Goal: Information Seeking & Learning: Compare options

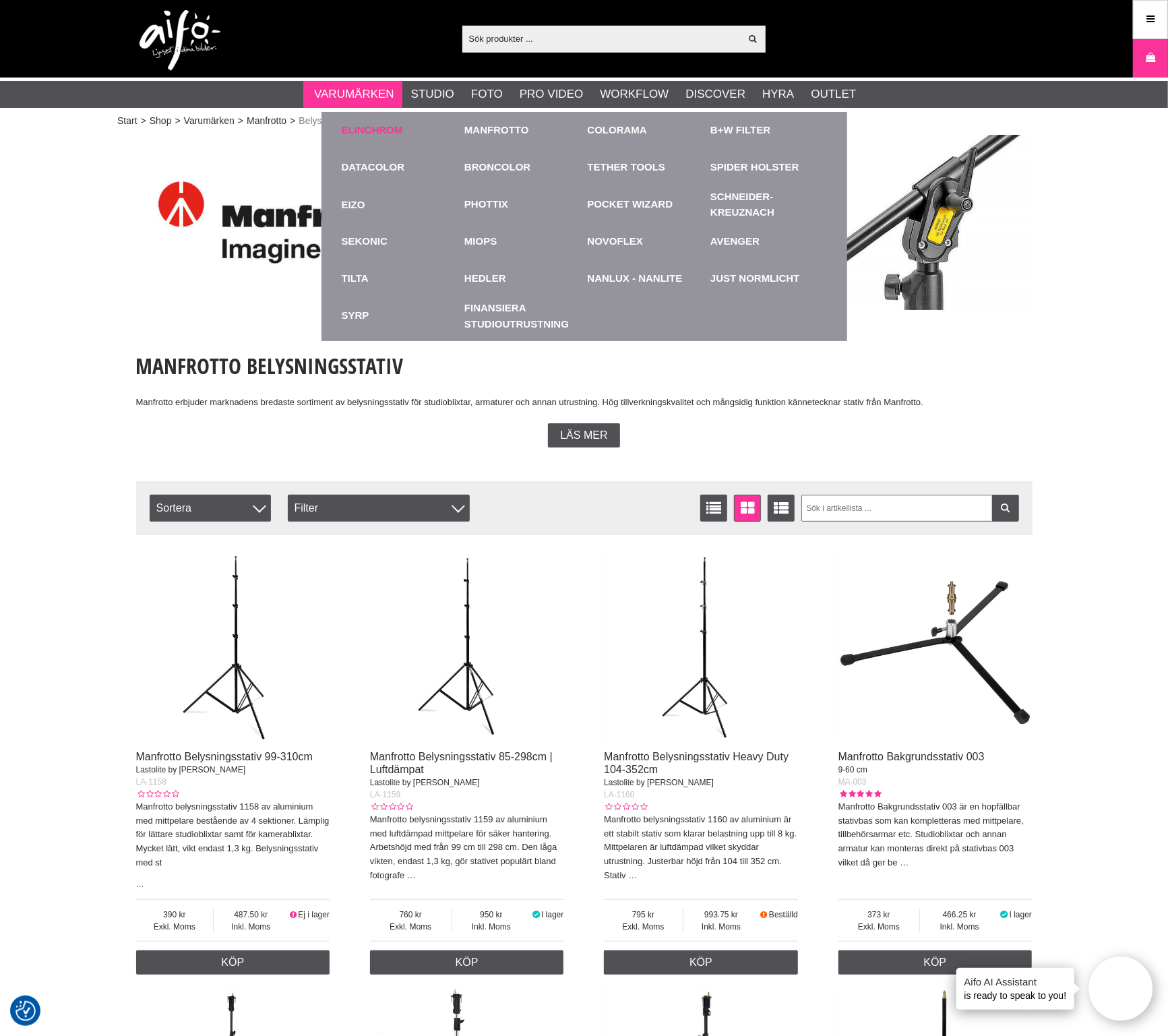
click at [367, 126] on link "Elinchrom" at bounding box center [372, 130] width 61 height 16
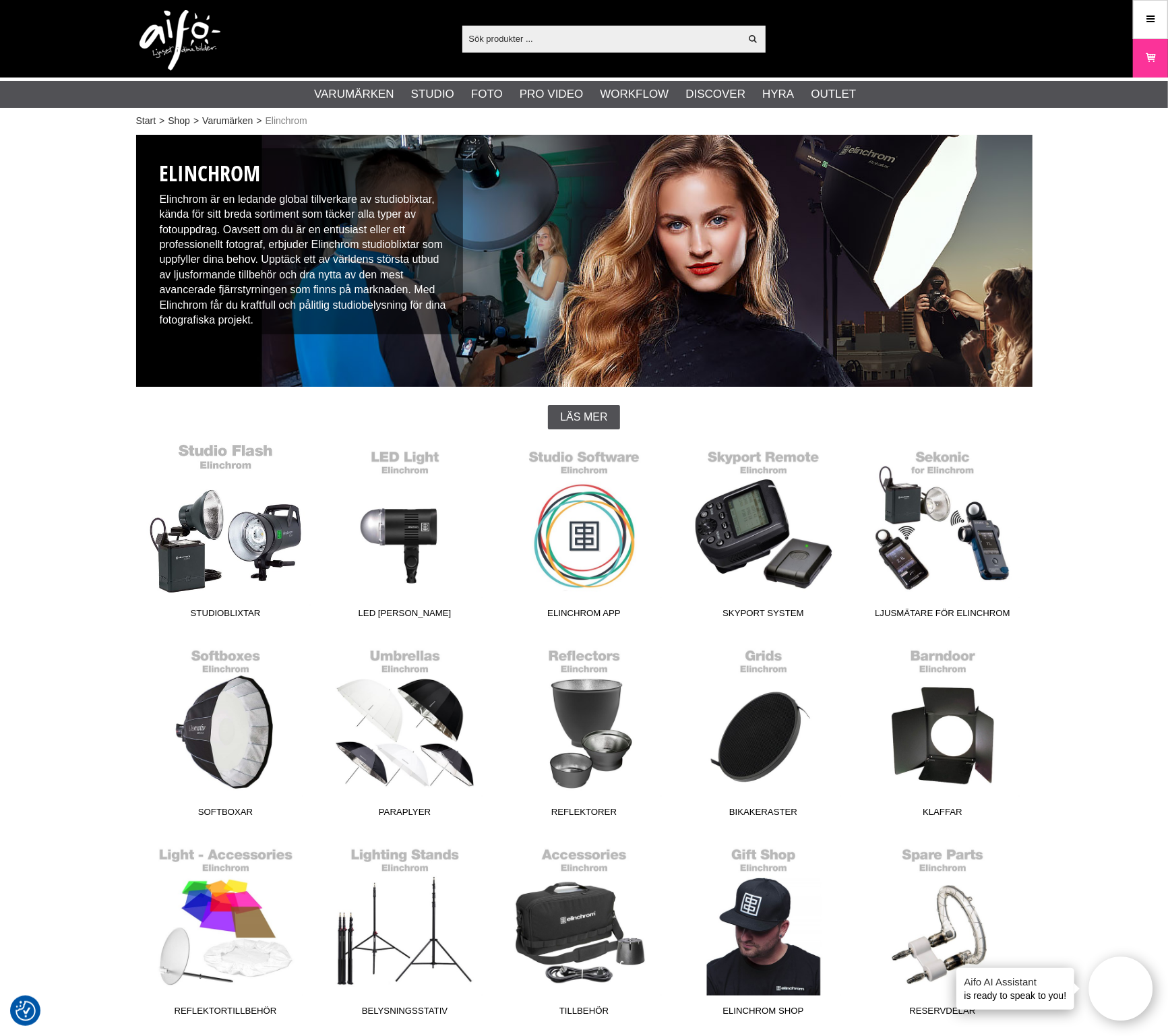
click at [256, 539] on link "Studioblixtar" at bounding box center [226, 534] width 179 height 182
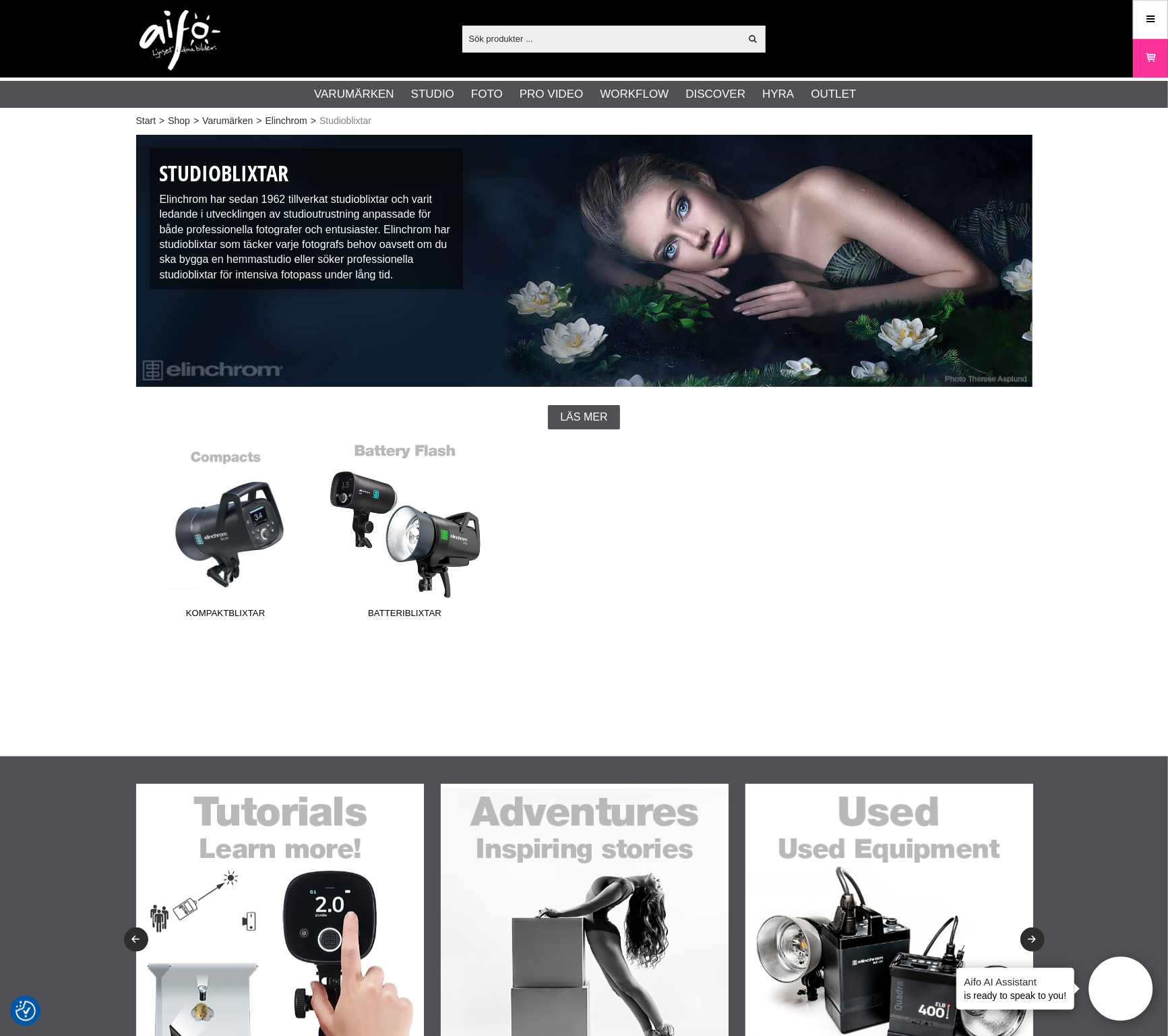
click at [431, 559] on link "Batteriblixtar" at bounding box center [405, 534] width 179 height 182
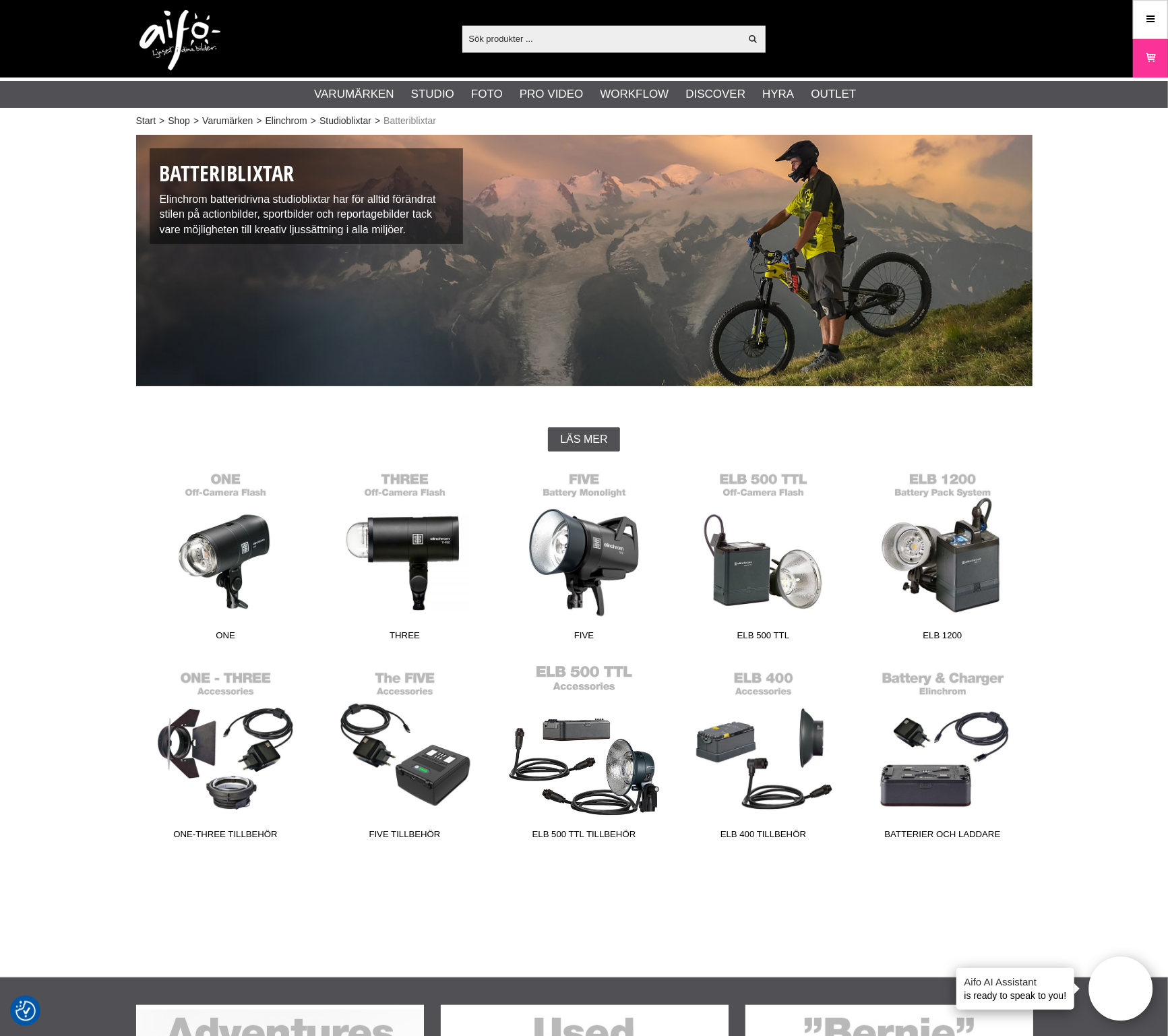
click at [648, 739] on link "ELB 500 TTL Tillbehör" at bounding box center [584, 754] width 179 height 182
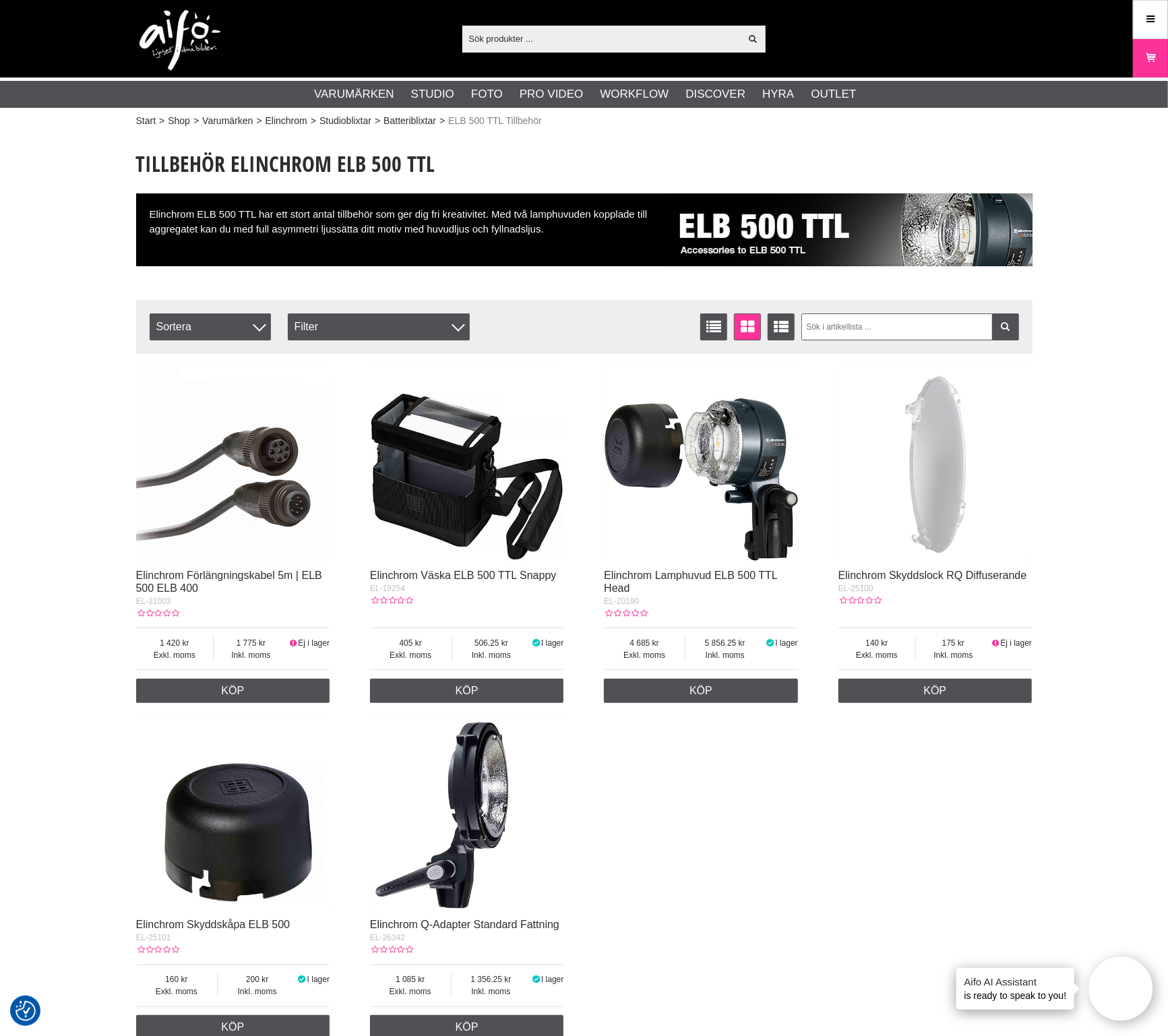
click at [467, 813] on img at bounding box center [466, 813] width 194 height 194
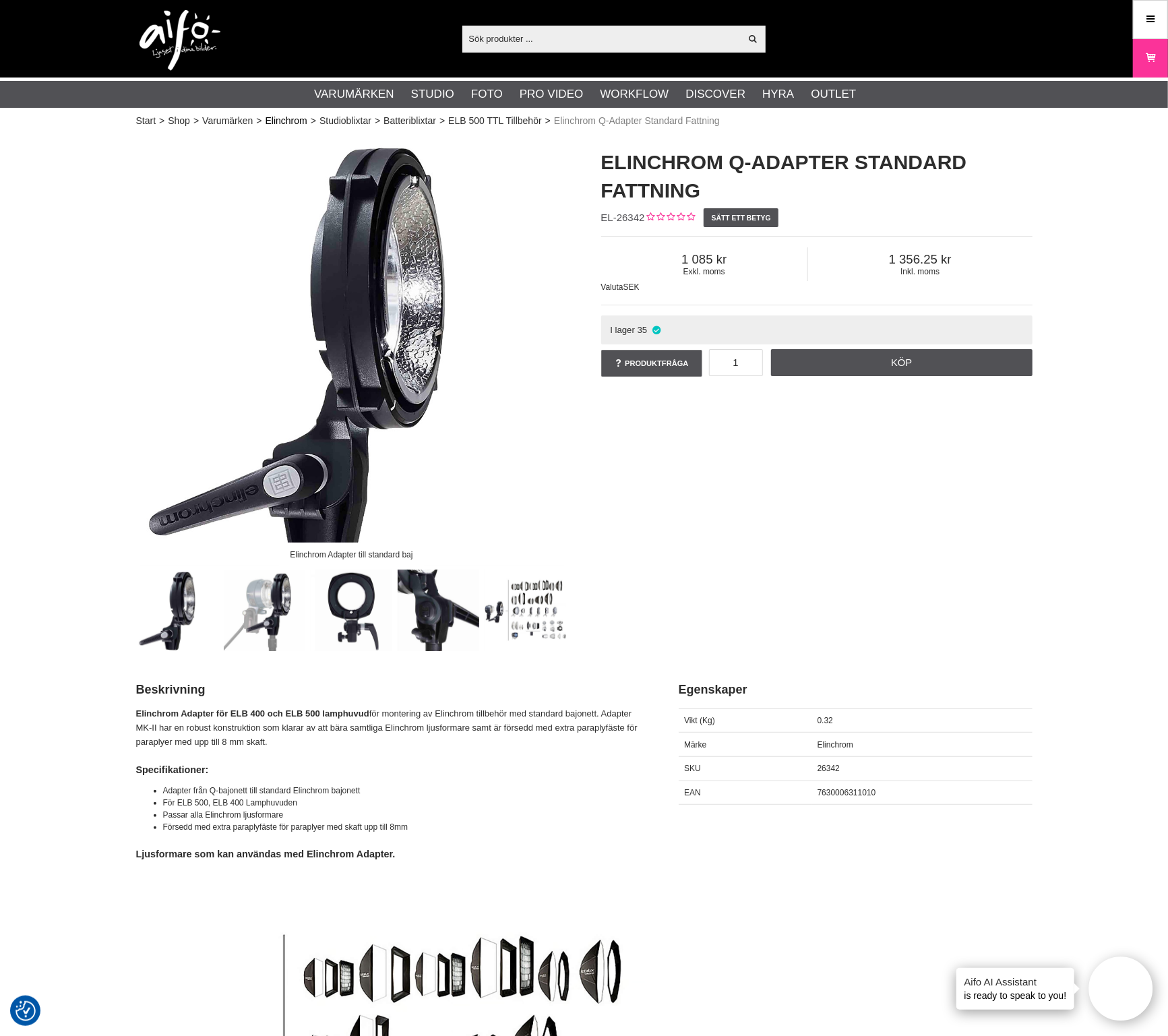
click at [295, 122] on link "Elinchrom" at bounding box center [286, 121] width 41 height 14
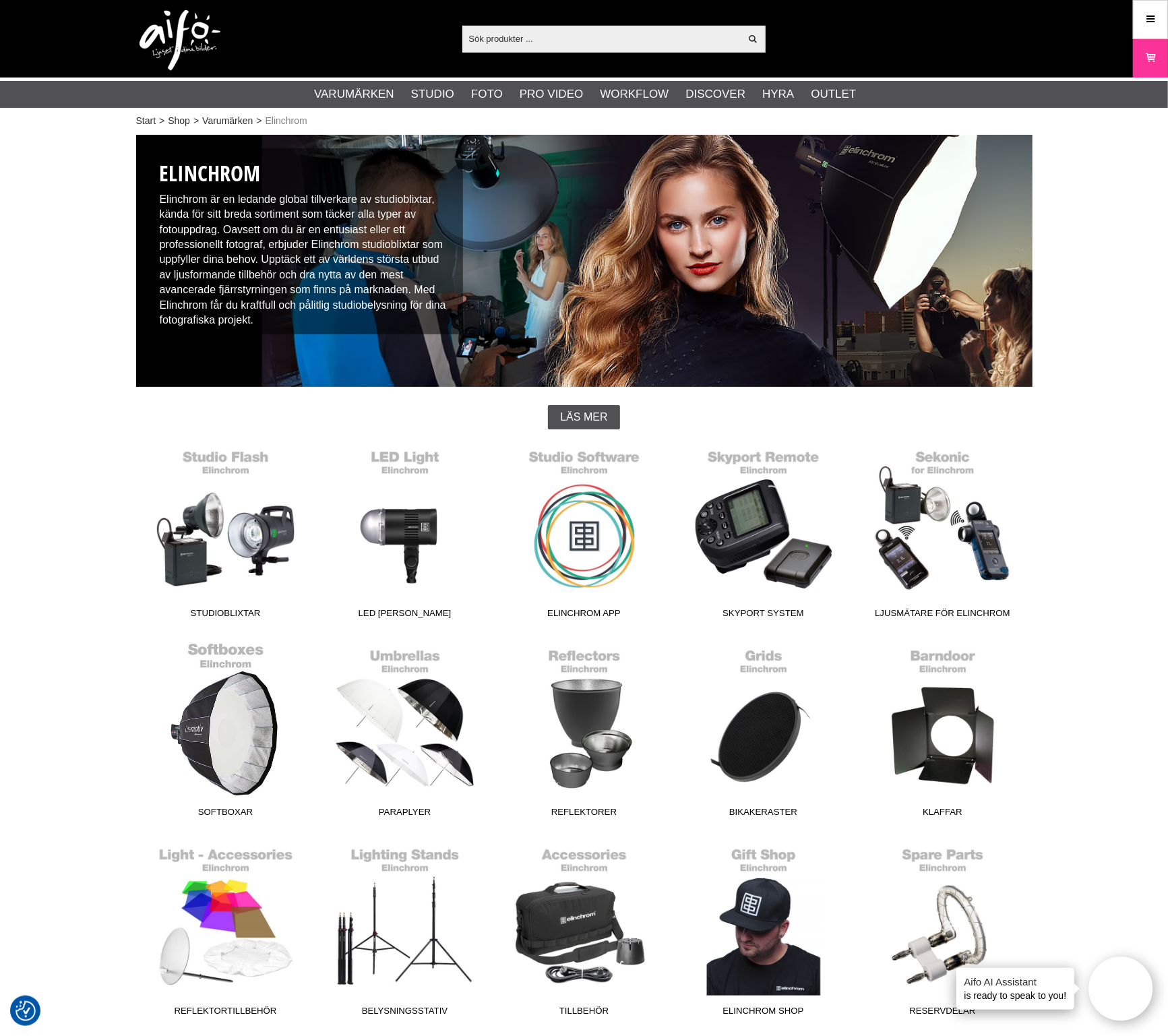
click at [212, 745] on link "Softboxar" at bounding box center [226, 732] width 179 height 182
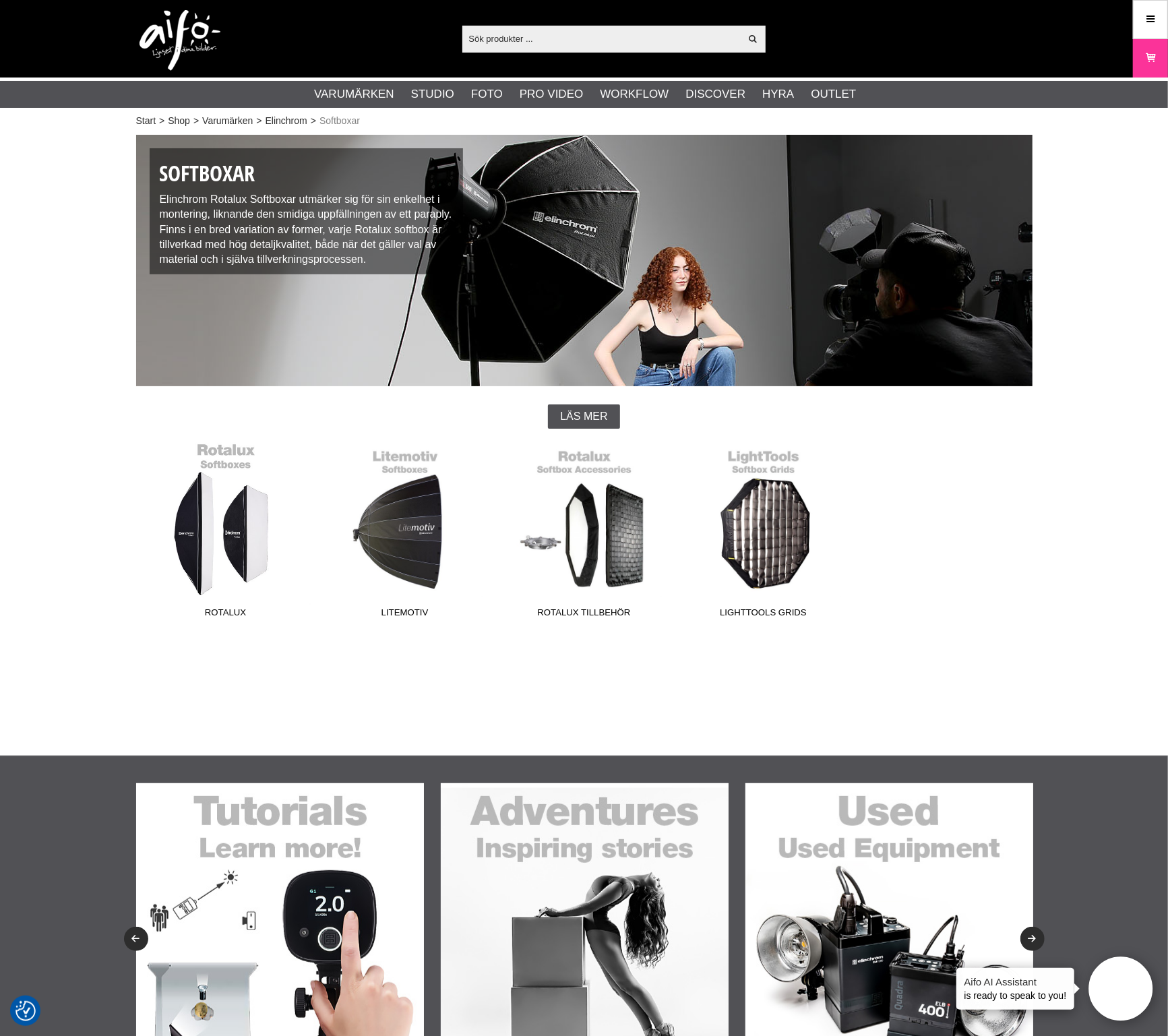
drag, startPoint x: 234, startPoint y: 534, endPoint x: 243, endPoint y: 555, distance: 22.8
click at [234, 533] on link "Rotalux" at bounding box center [226, 533] width 179 height 182
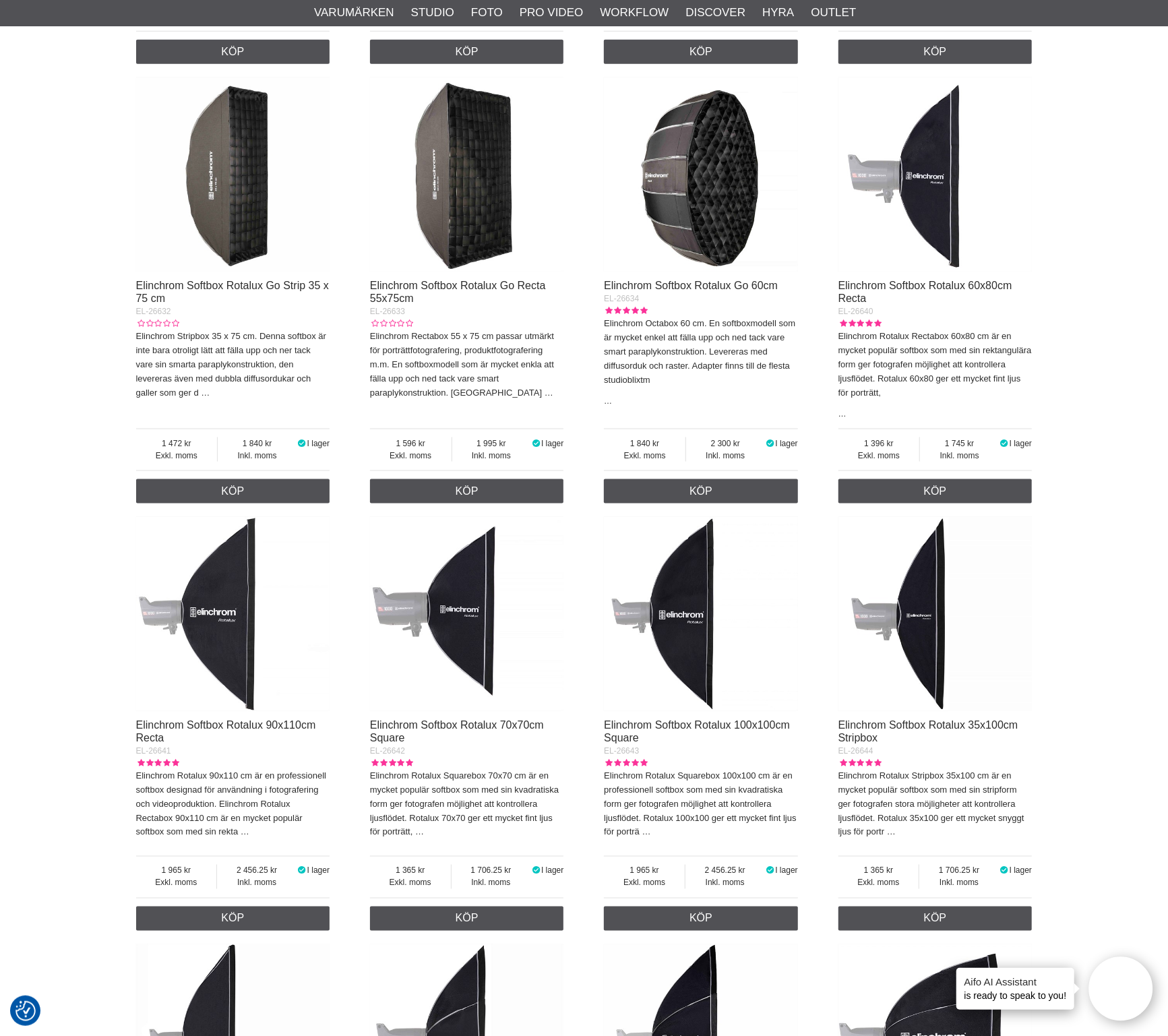
scroll to position [927, 0]
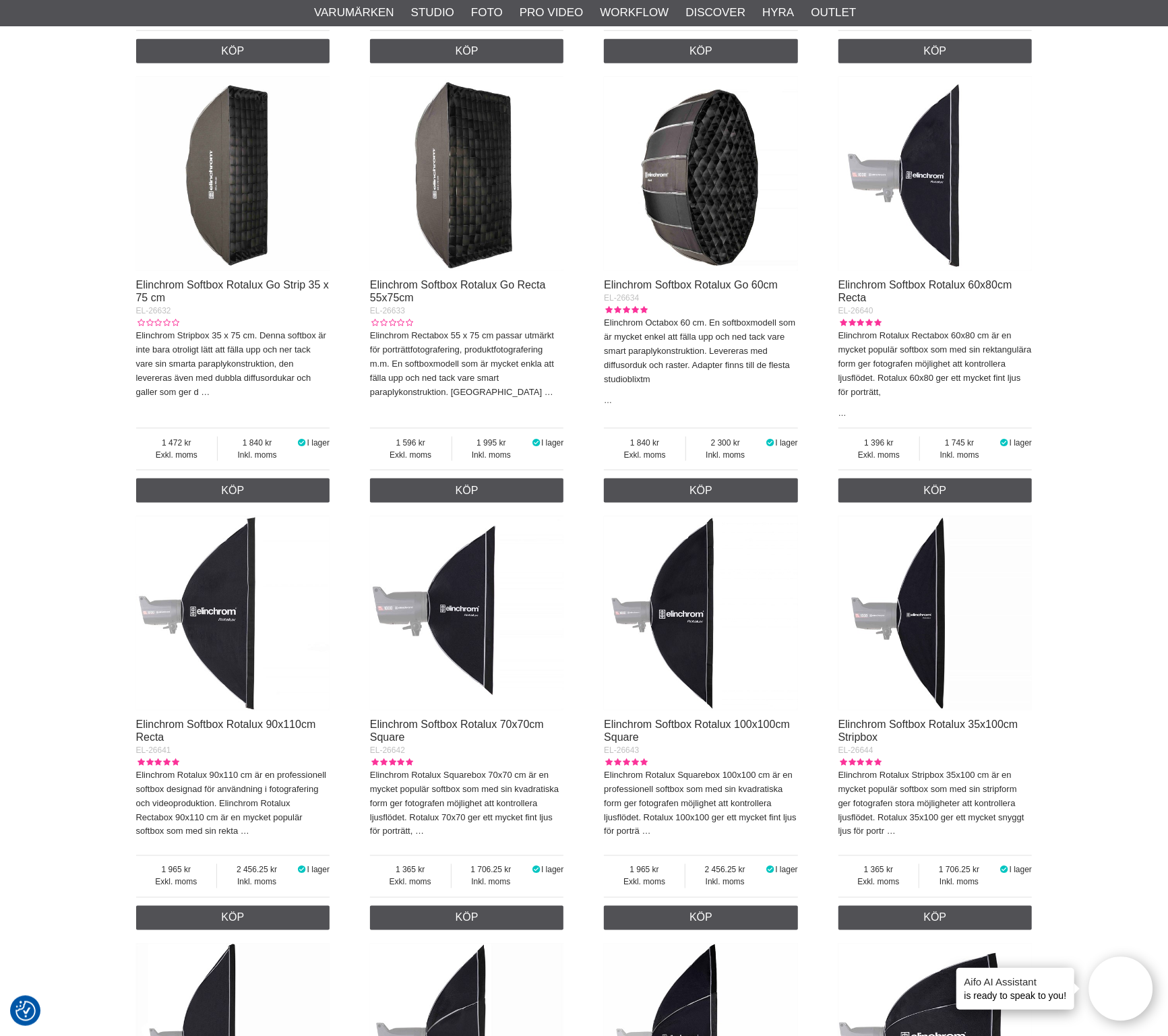
click at [466, 639] on img at bounding box center [466, 613] width 194 height 194
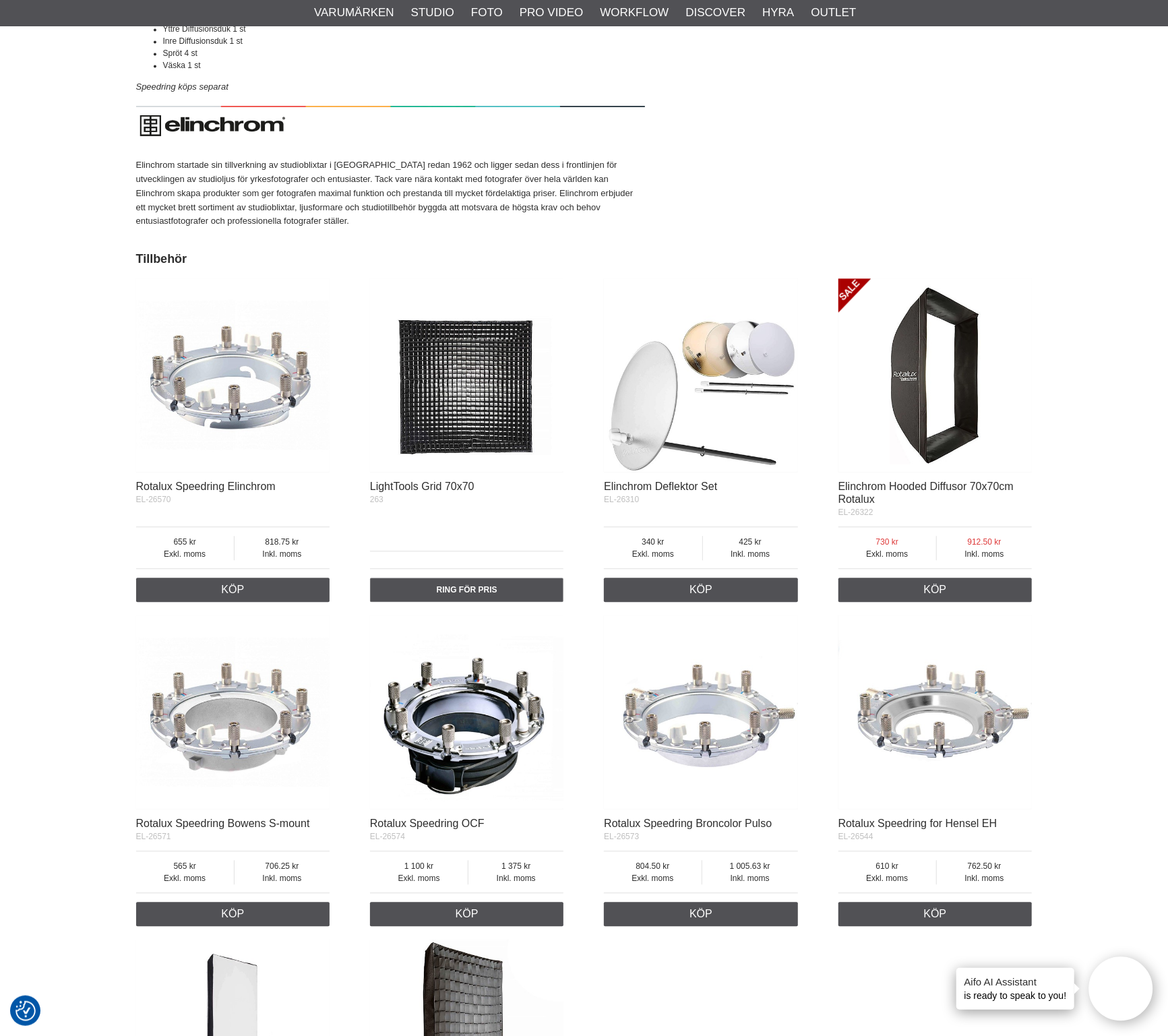
scroll to position [2274, 0]
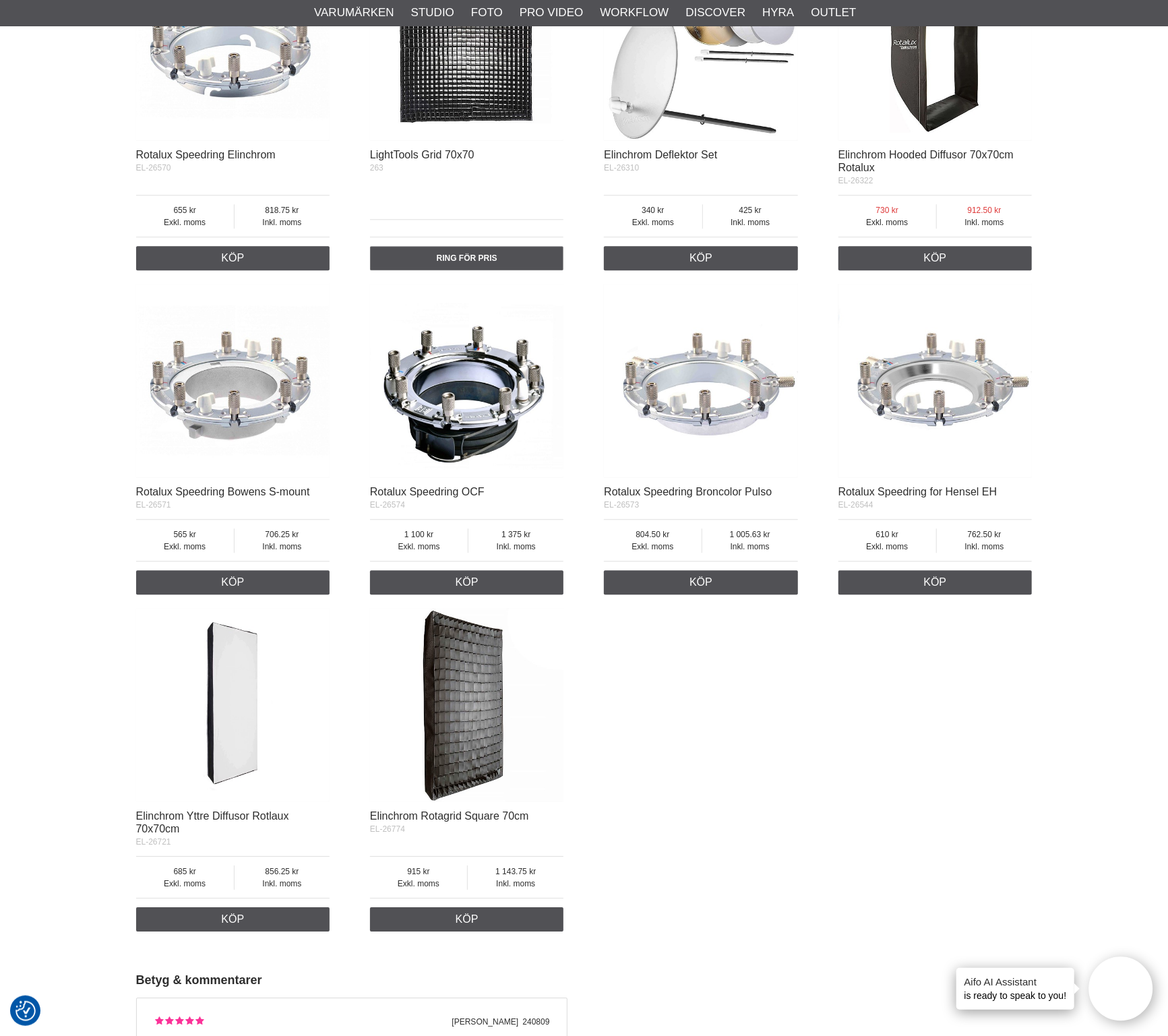
click at [246, 102] on img at bounding box center [233, 43] width 194 height 194
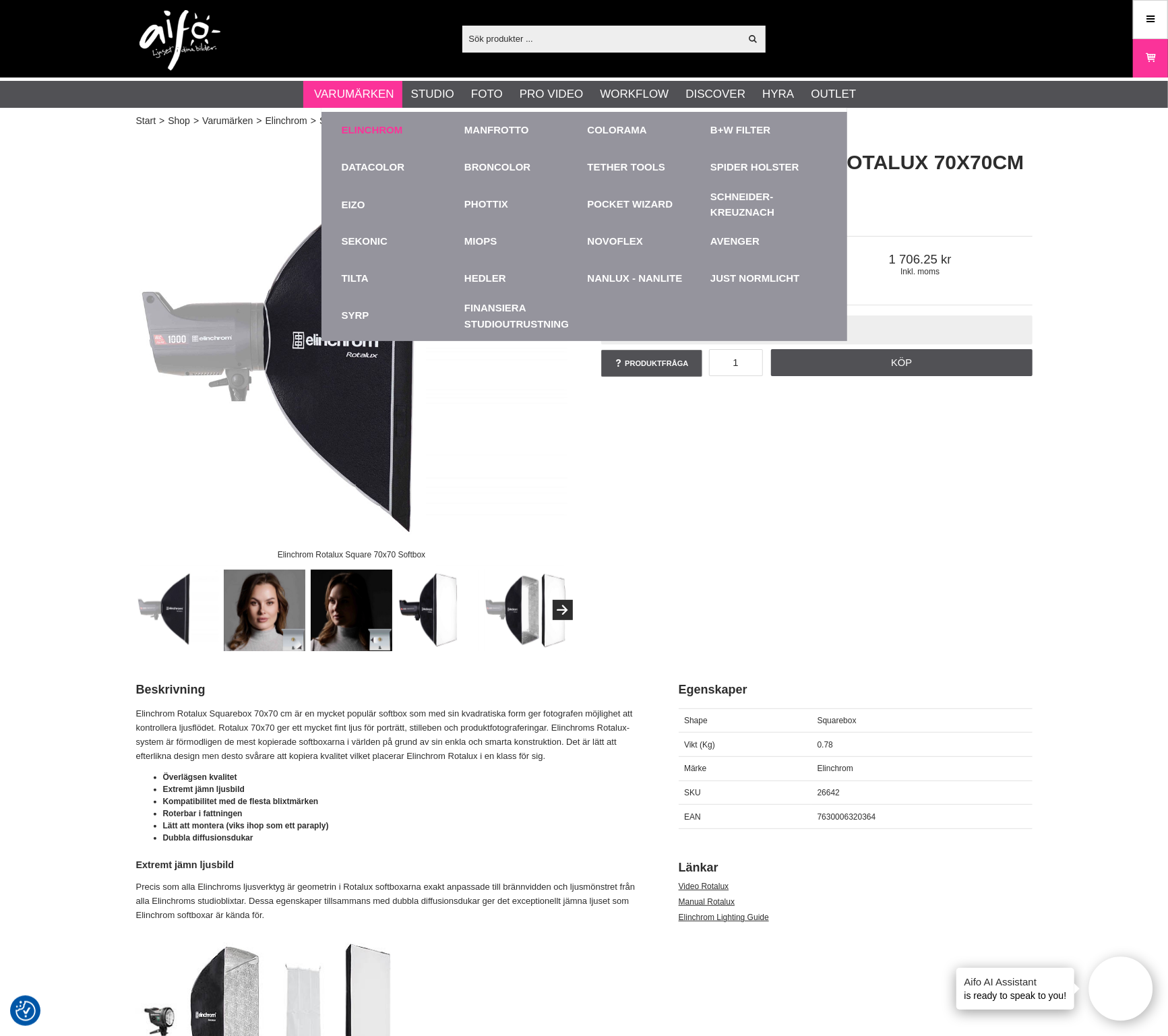
click at [397, 129] on link "Elinchrom" at bounding box center [372, 130] width 61 height 16
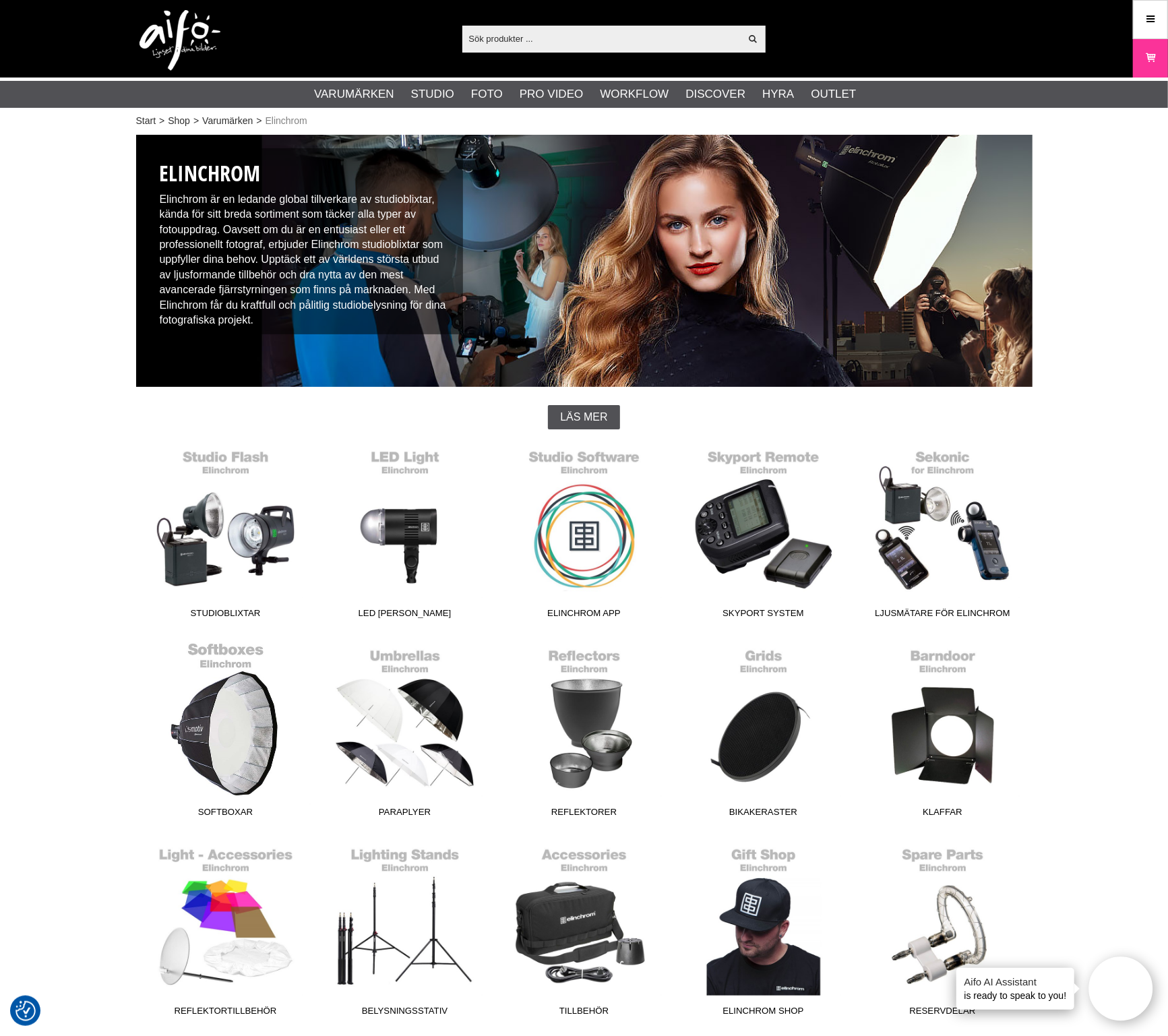
click at [267, 764] on link "Softboxar" at bounding box center [226, 732] width 179 height 182
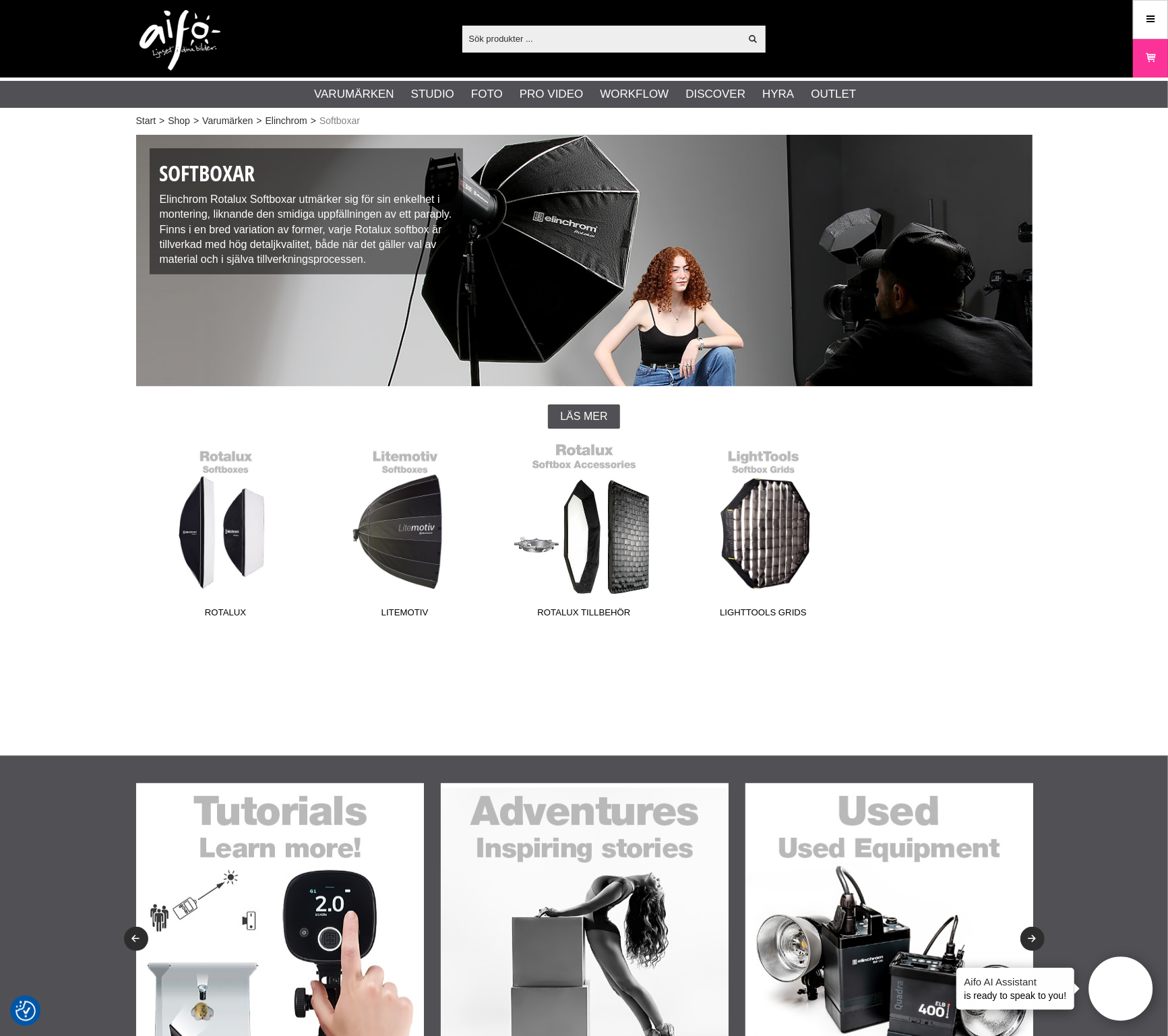
click at [646, 567] on link "Rotalux Tillbehör" at bounding box center [584, 533] width 179 height 182
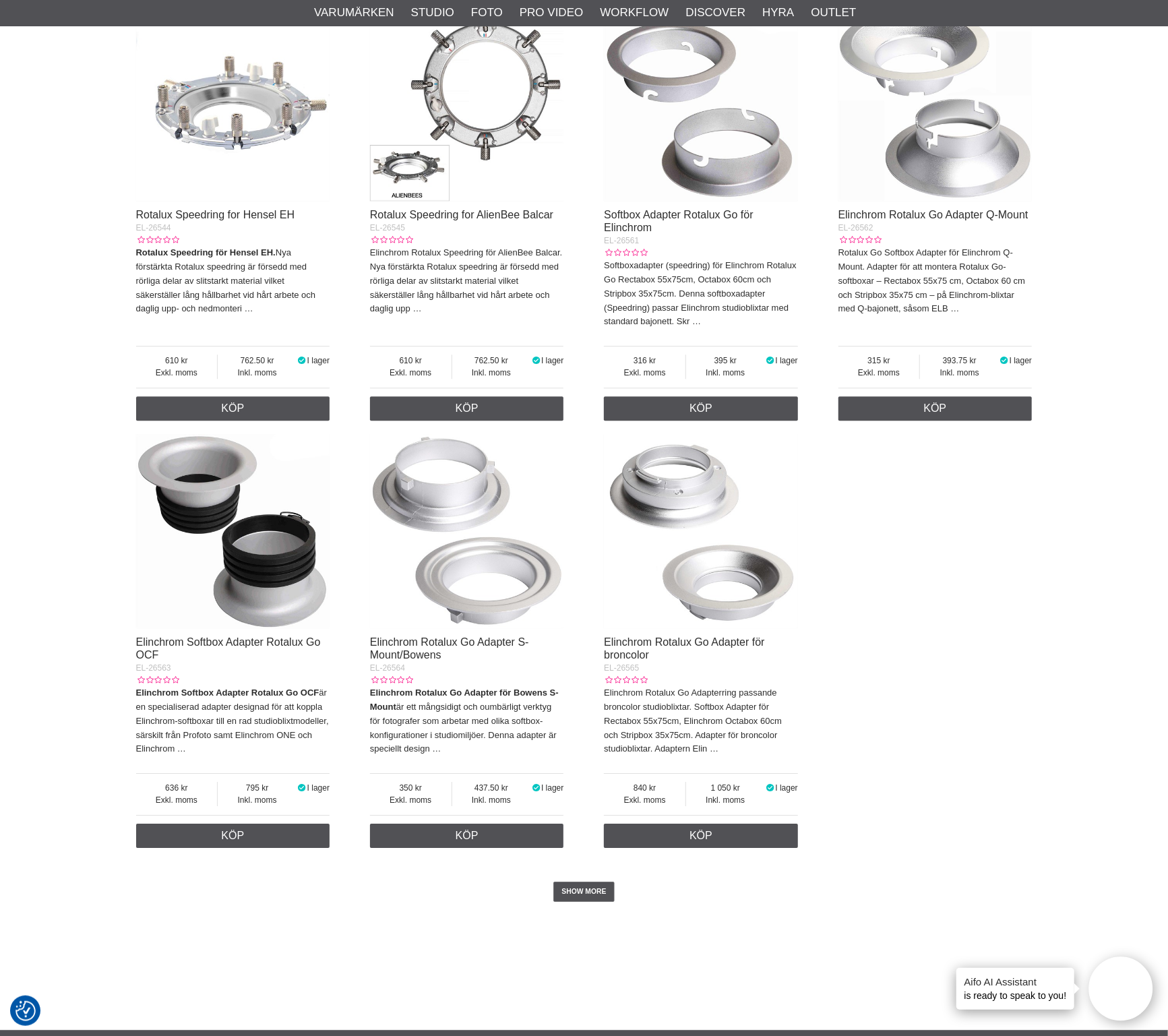
scroll to position [2694, 0]
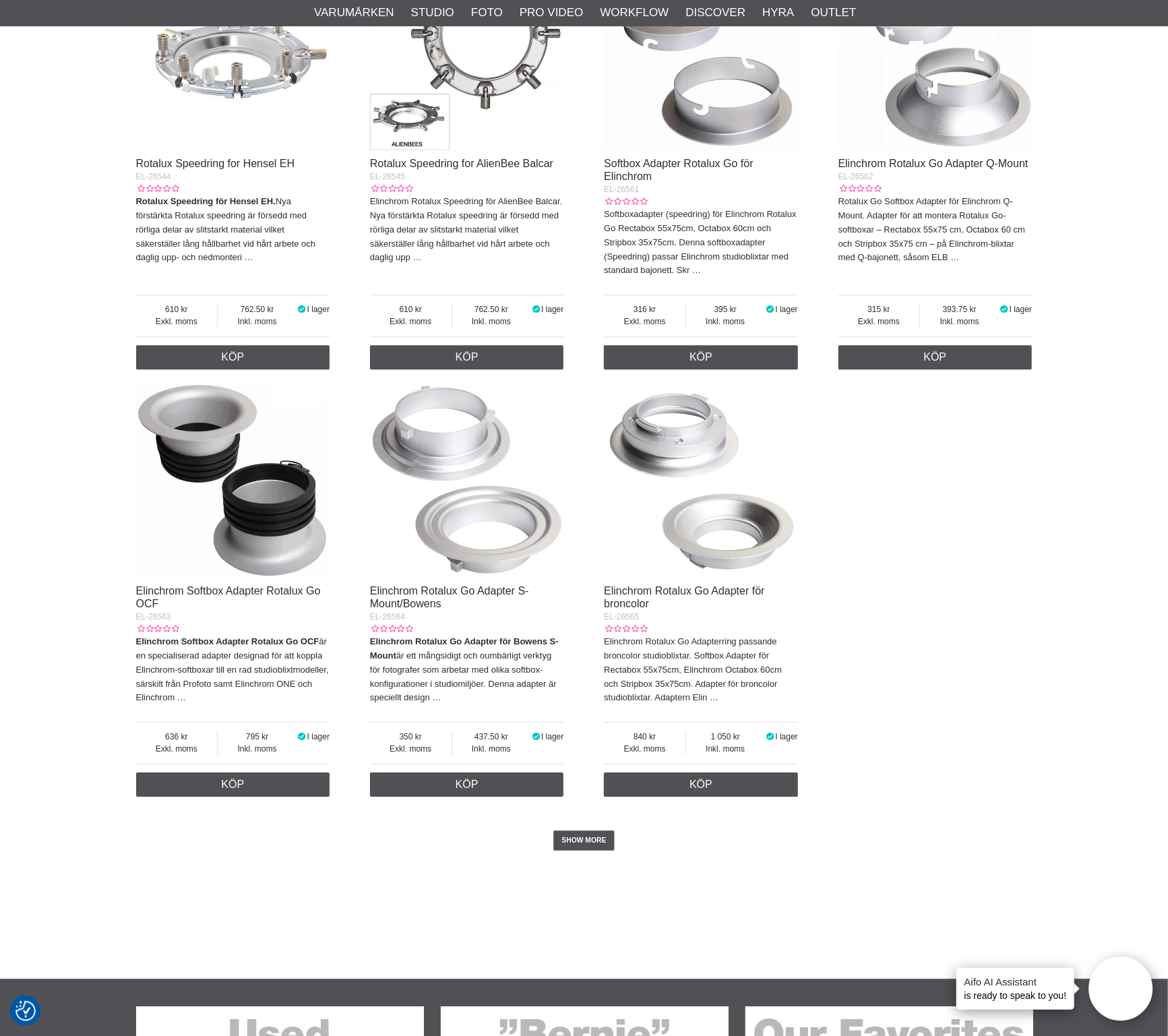
click at [598, 851] on div "SHOW MORE" at bounding box center [584, 840] width 896 height 74
click at [590, 851] on link "SHOW MORE" at bounding box center [584, 839] width 61 height 20
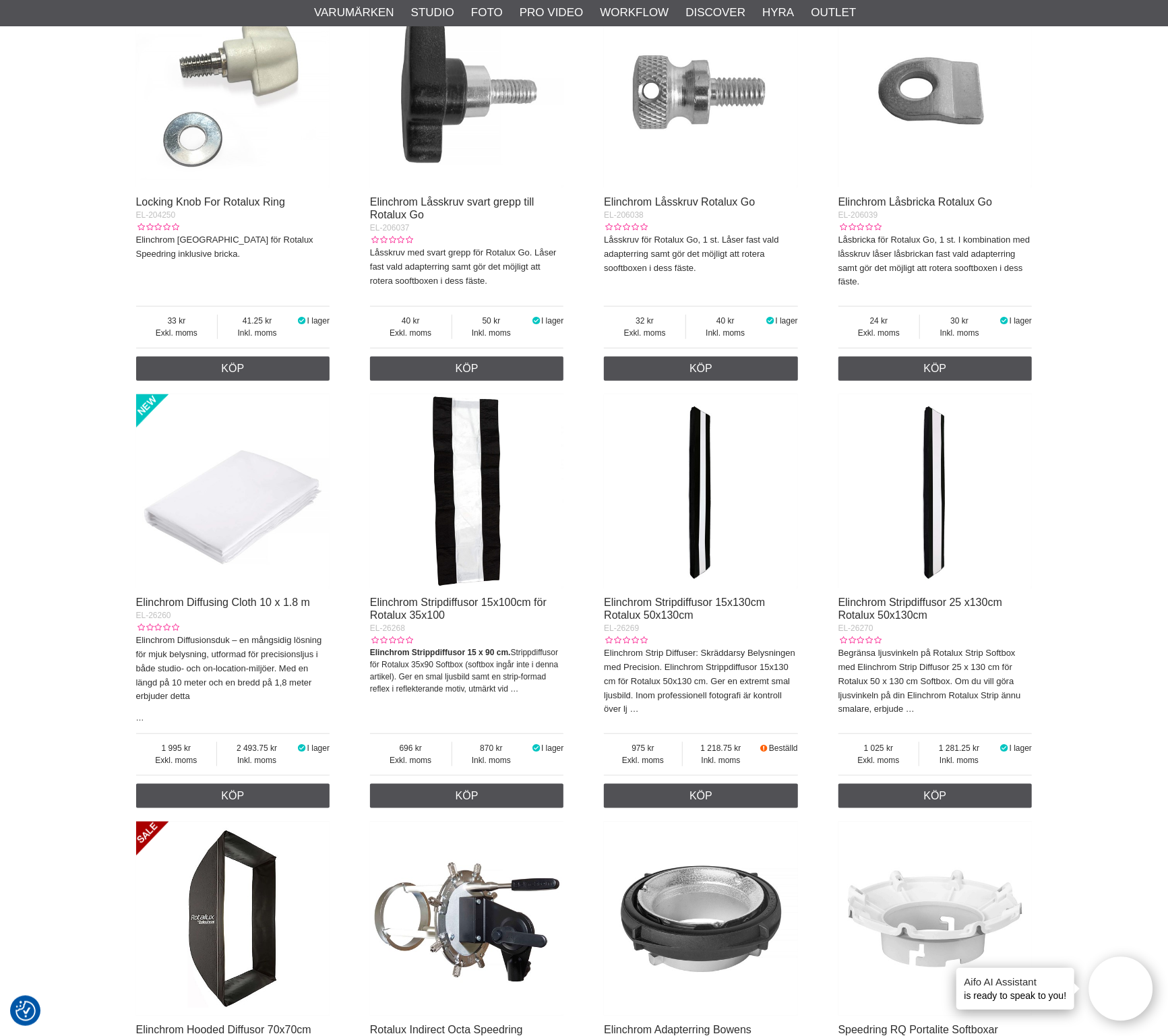
scroll to position [0, 0]
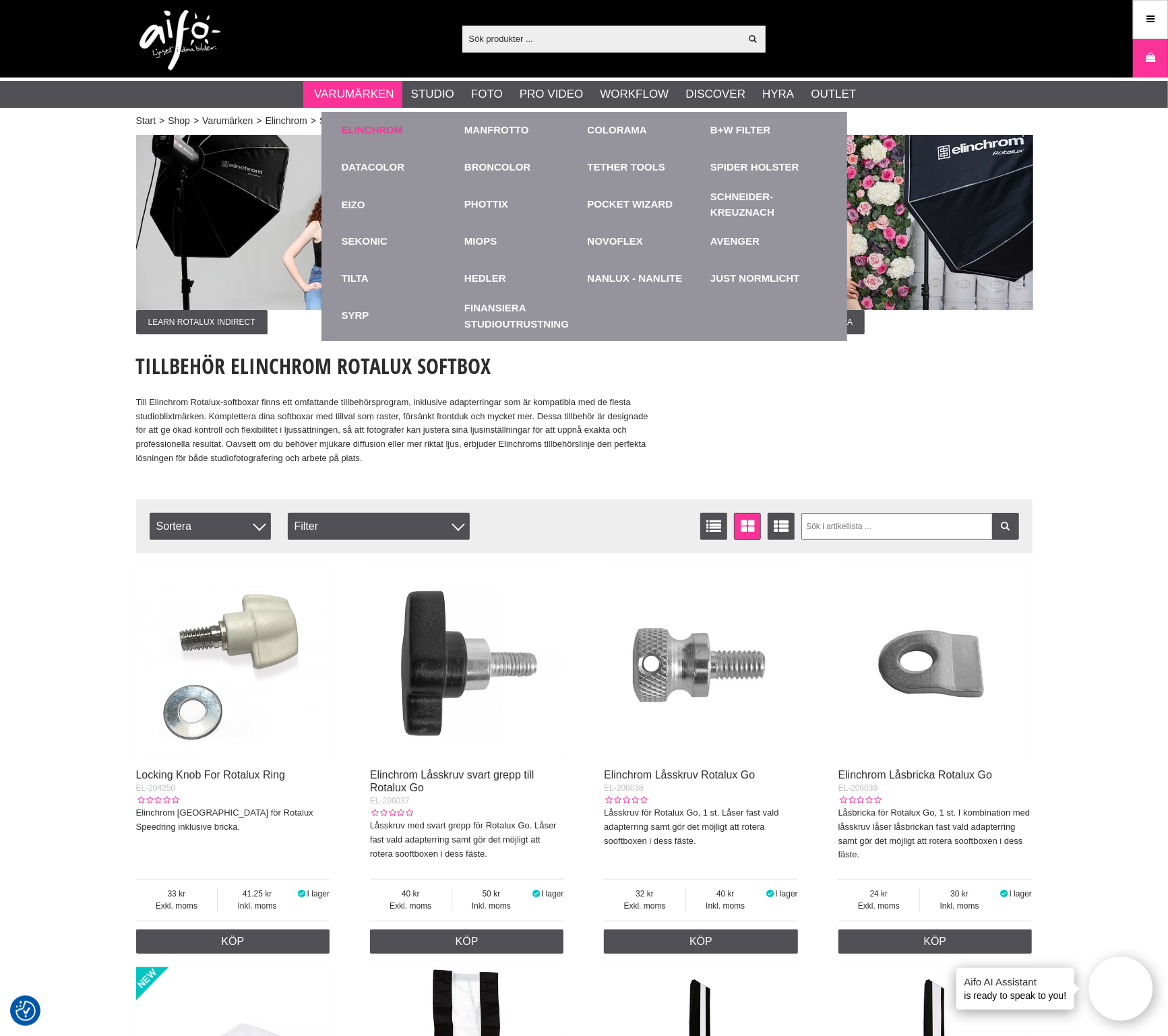
click at [363, 128] on link "Elinchrom" at bounding box center [372, 130] width 61 height 16
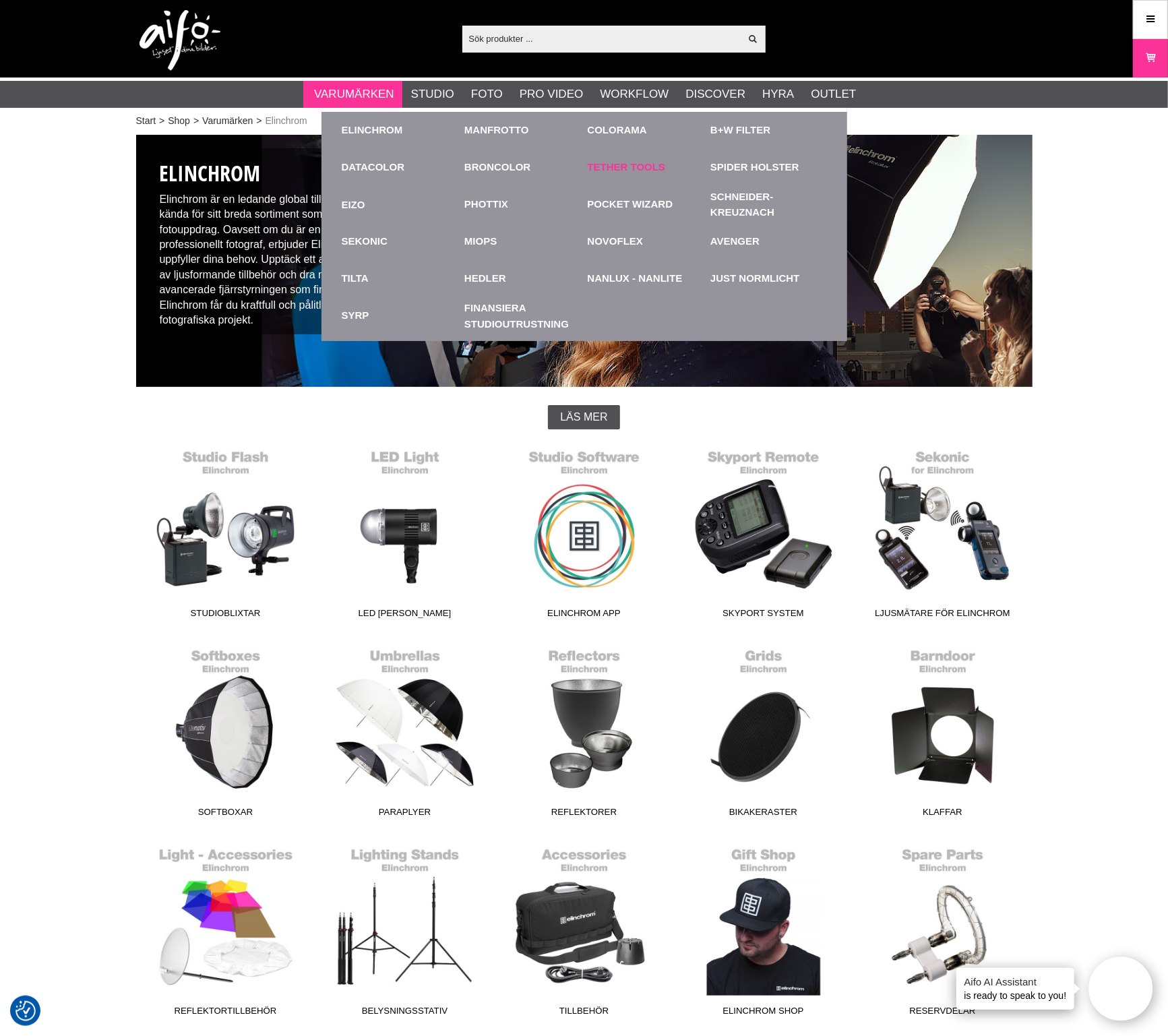
click at [612, 168] on link "Tether Tools" at bounding box center [627, 167] width 78 height 16
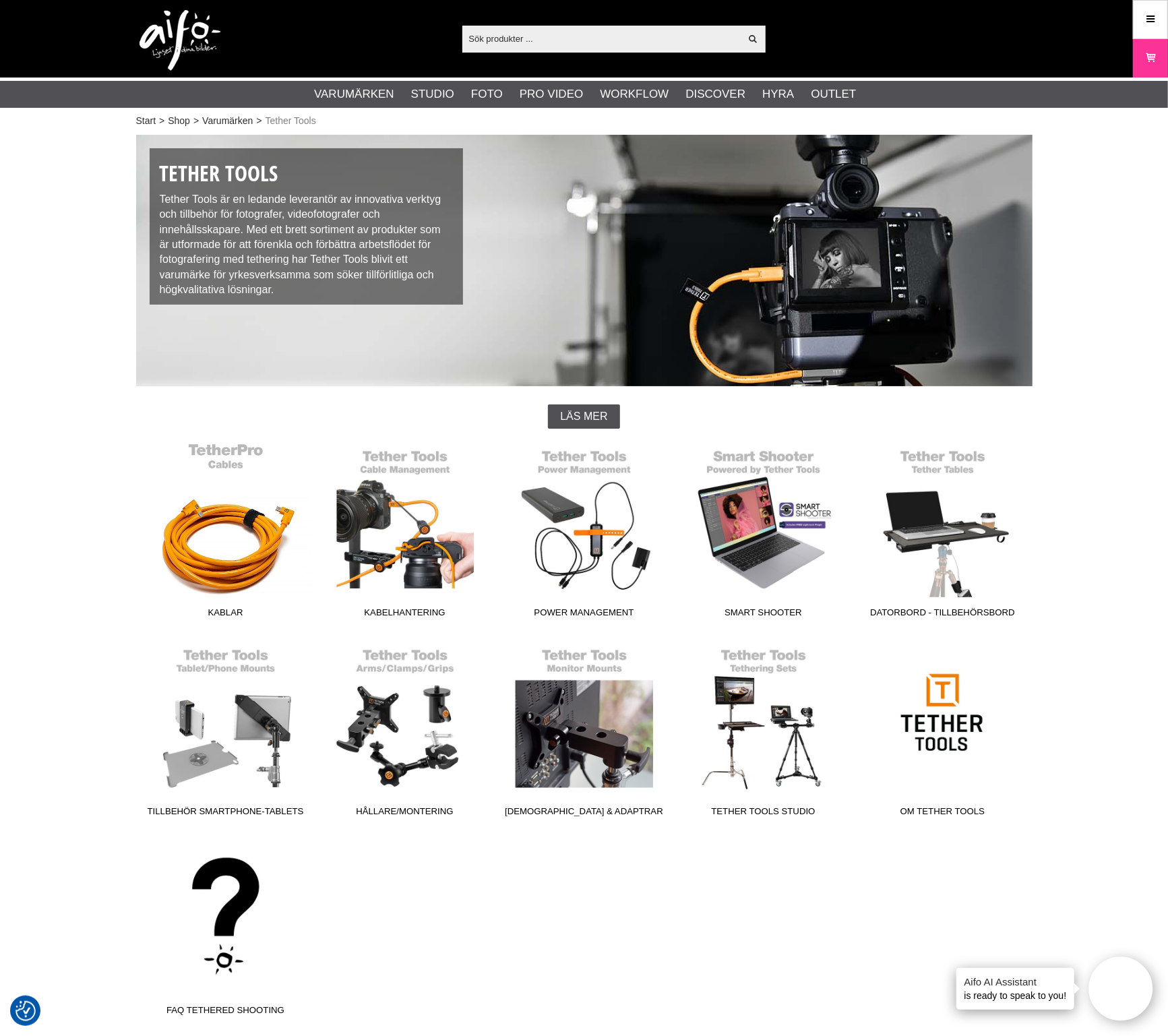
click at [215, 575] on link "Kablar" at bounding box center [226, 533] width 179 height 182
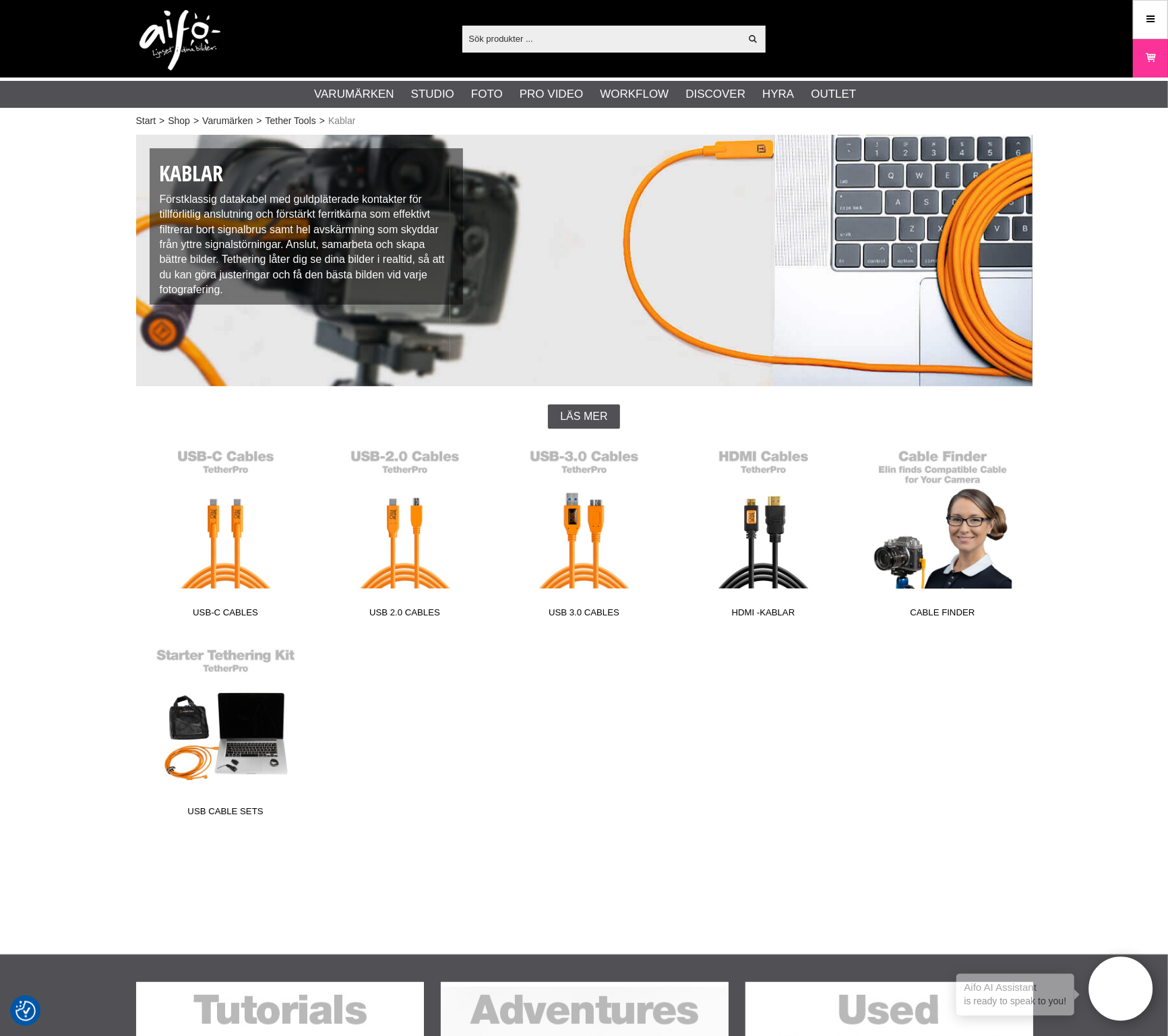
click at [576, 684] on div "USB-C Cables USB 2.0 Cables USB 3.0 Cables HDMI -kablar Cable Finder USB Cable …" at bounding box center [584, 640] width 896 height 397
click at [251, 585] on link "USB-C Cables" at bounding box center [226, 533] width 179 height 182
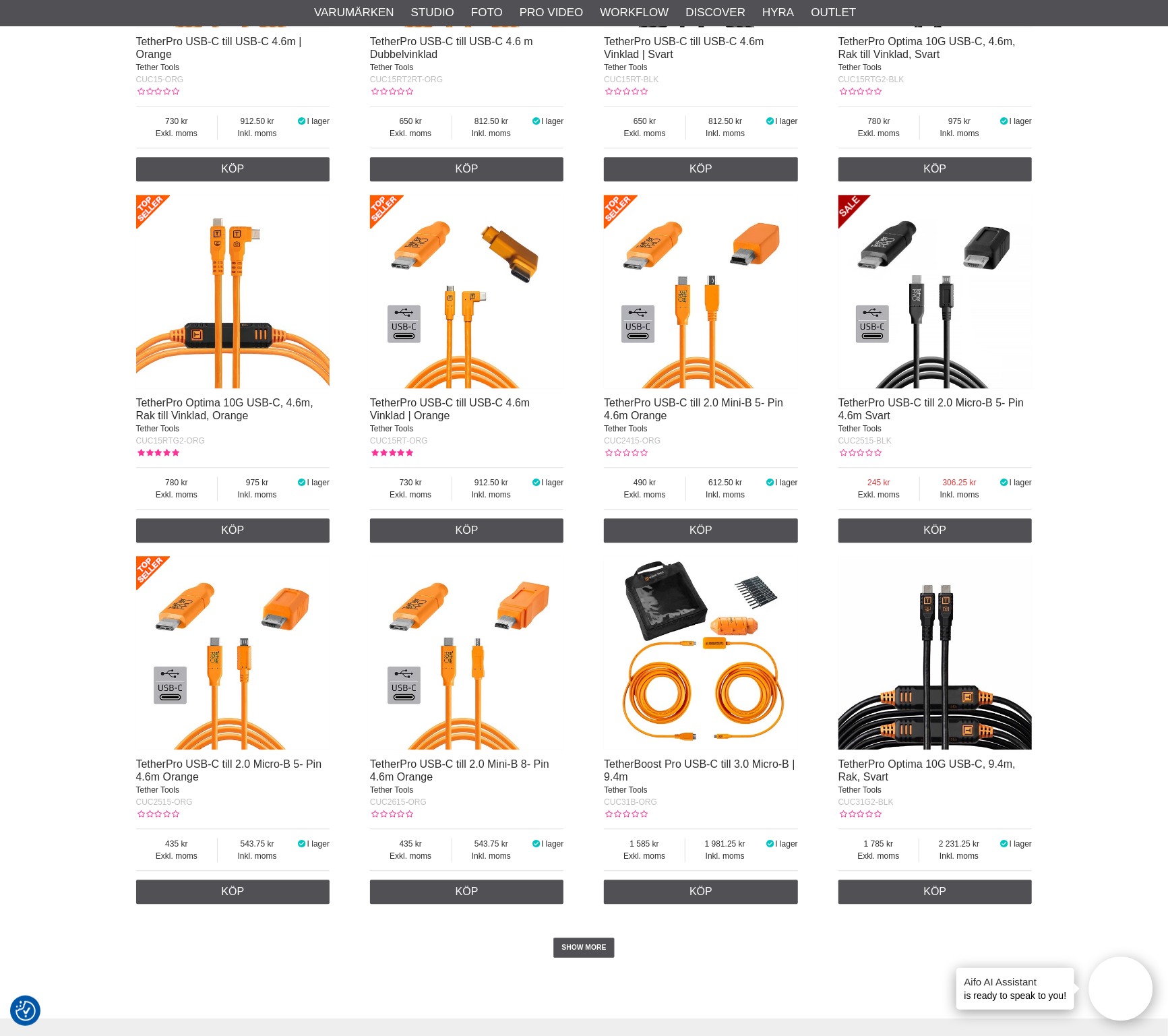
scroll to position [2274, 0]
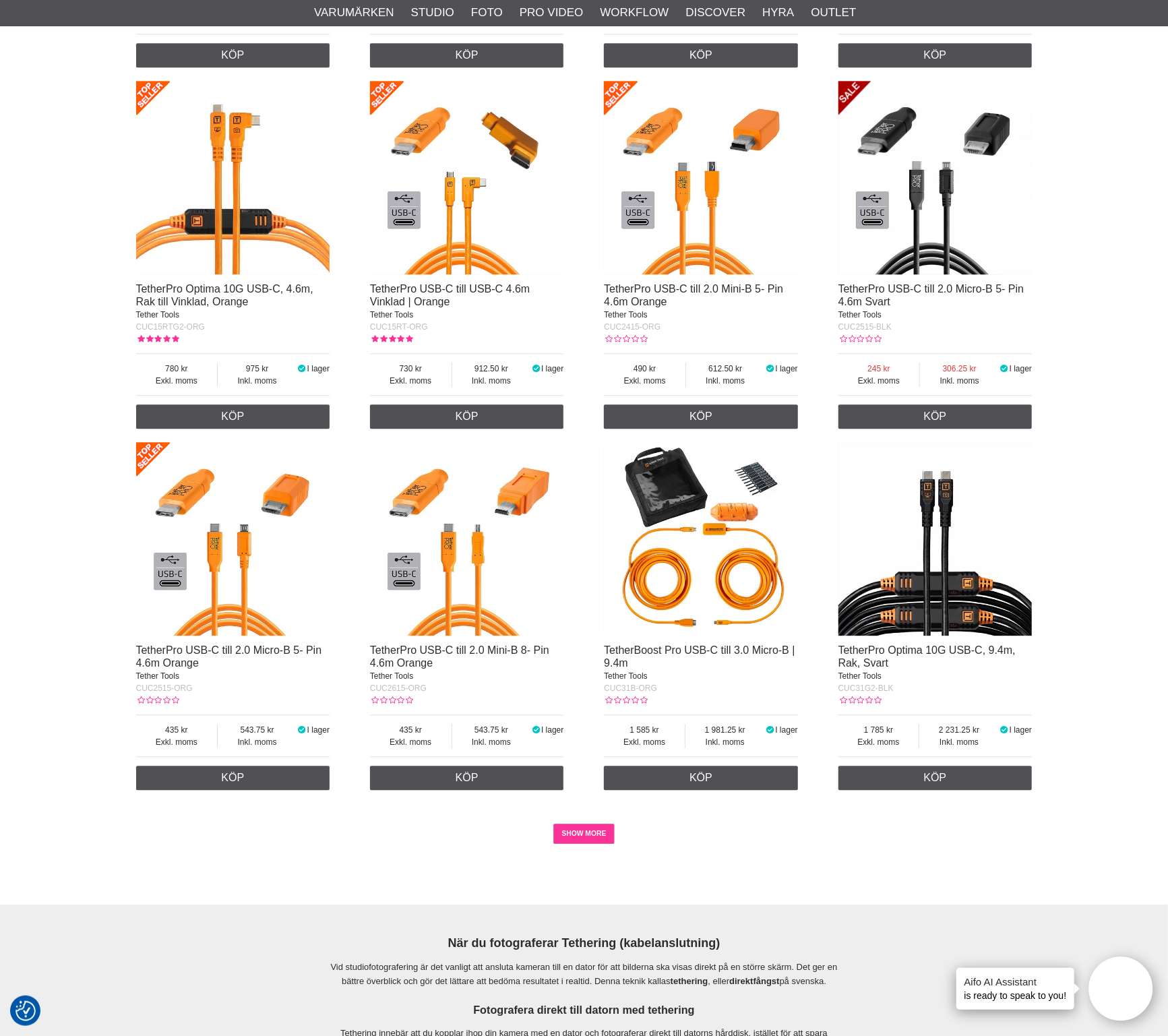
click at [601, 844] on link "SHOW MORE" at bounding box center [584, 833] width 61 height 20
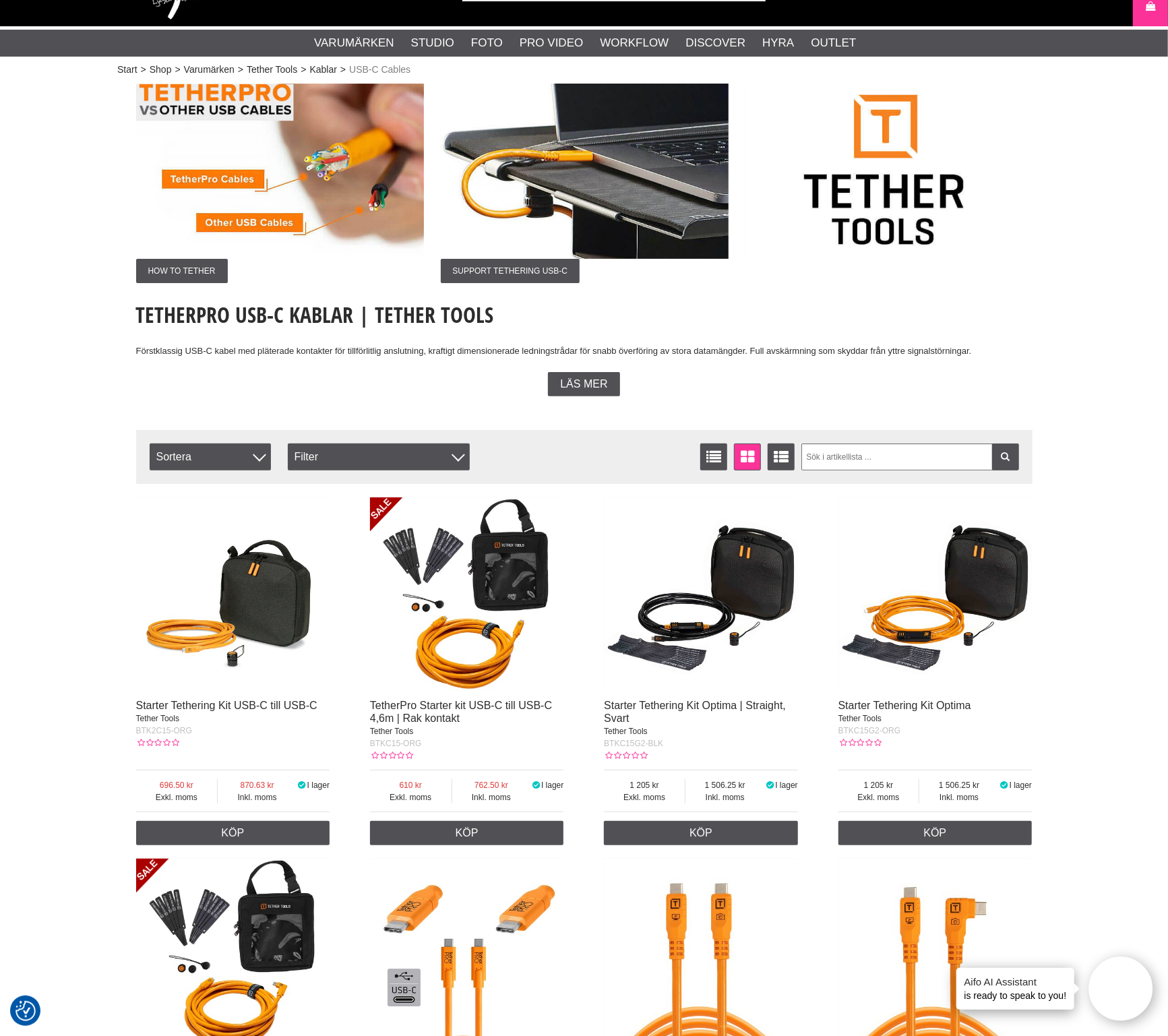
scroll to position [0, 0]
